Goal: Task Accomplishment & Management: Use online tool/utility

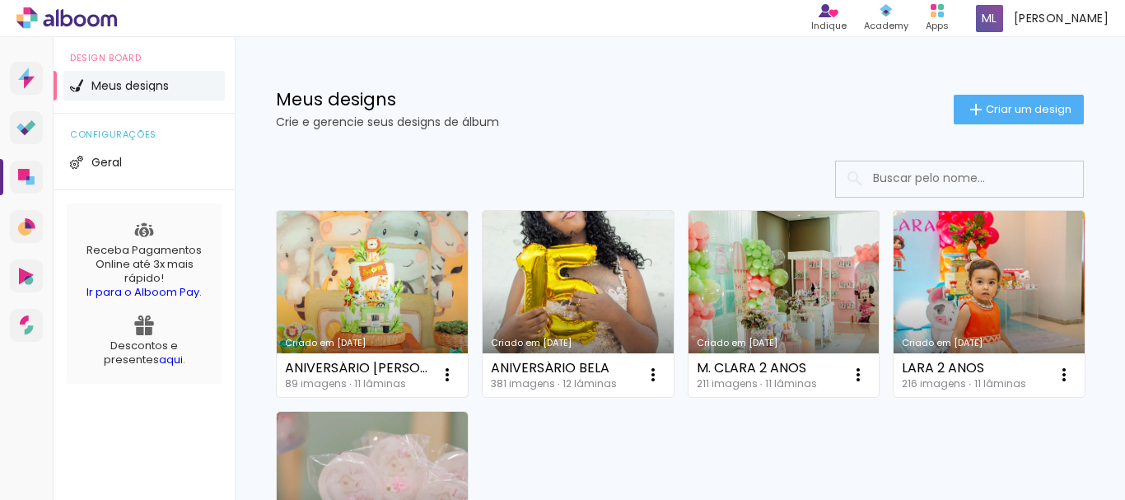
click at [441, 267] on link "Criado em [DATE]" at bounding box center [372, 304] width 191 height 186
